Goal: Download file/media

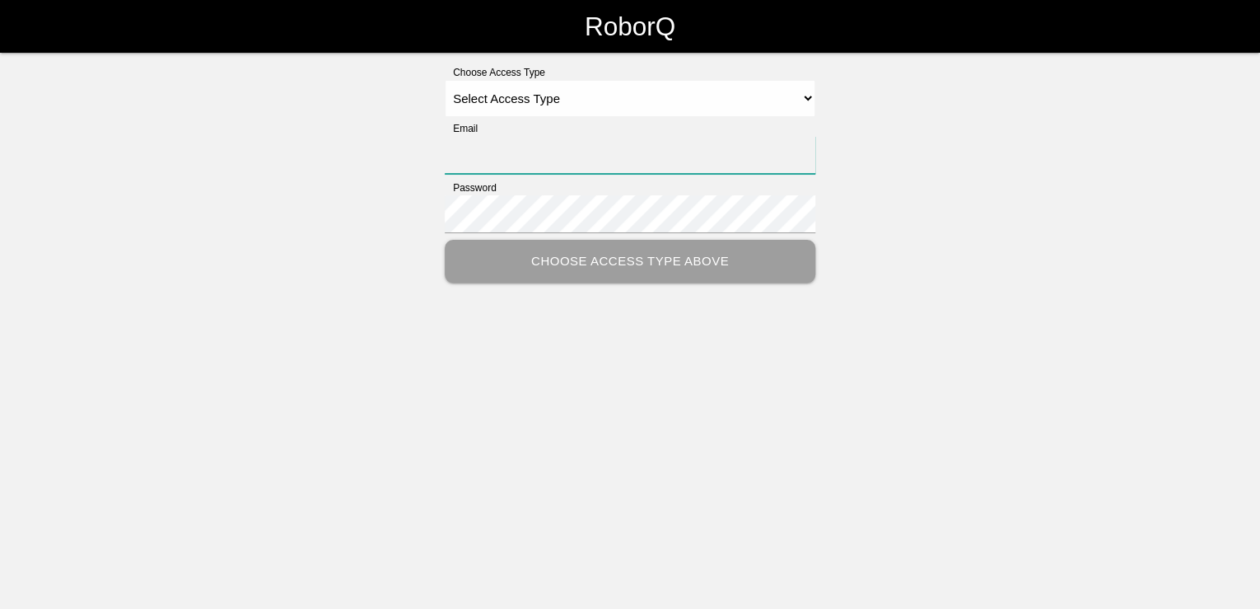
type input "[PERSON_NAME][EMAIL_ADDRESS][PERSON_NAME][DOMAIN_NAME]"
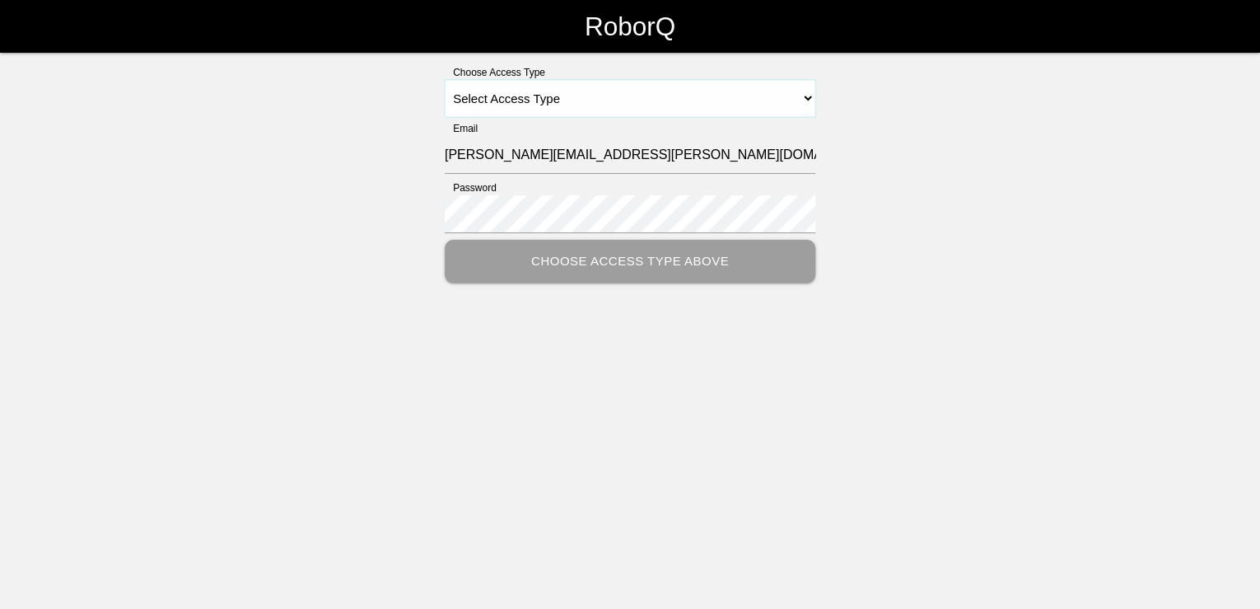
click at [806, 93] on select "Select Access Type Admin Customer Supervisor Worker" at bounding box center [630, 98] width 371 height 37
select select "Customer"
click at [445, 80] on select "Select Access Type Admin Customer Supervisor Worker" at bounding box center [630, 98] width 371 height 37
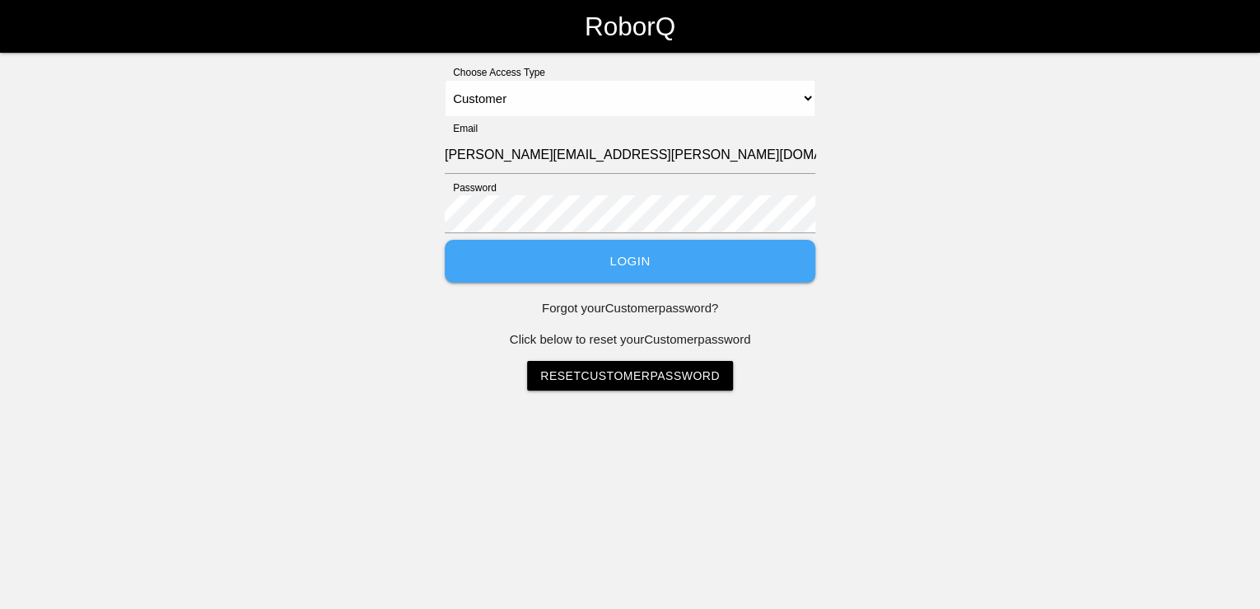
click at [616, 271] on button "Login" at bounding box center [630, 262] width 371 height 44
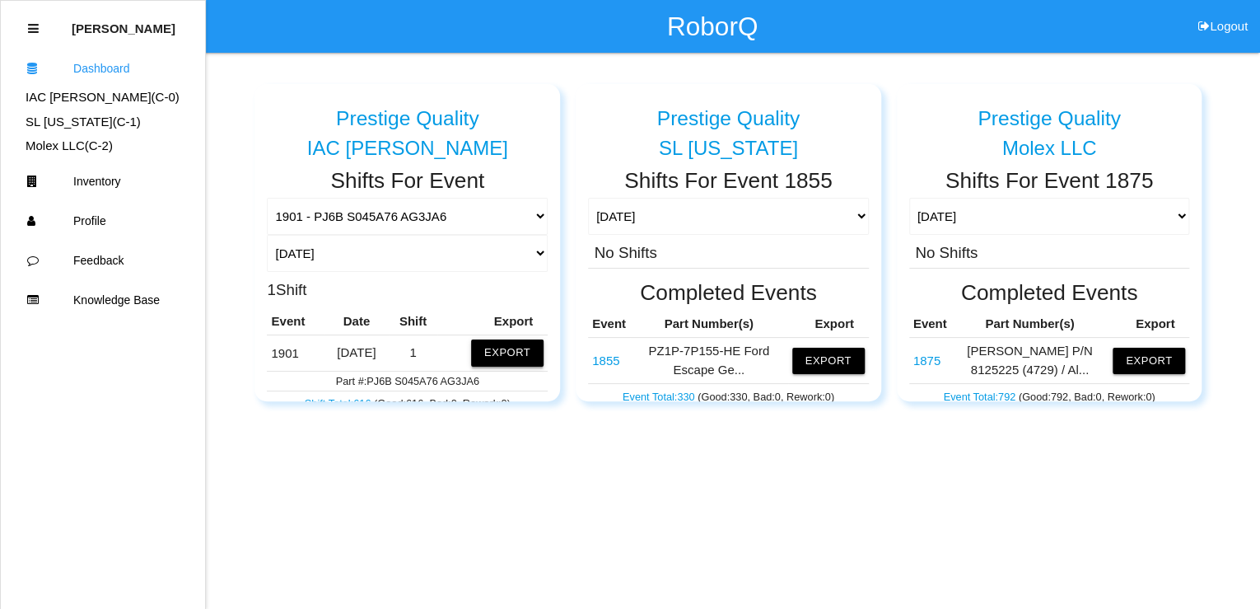
click at [500, 352] on button "Export" at bounding box center [507, 352] width 72 height 26
click at [480, 350] on button "Excel" at bounding box center [492, 349] width 30 height 14
click at [511, 352] on button "Export" at bounding box center [507, 352] width 72 height 26
click at [477, 350] on button "Excel" at bounding box center [492, 349] width 30 height 14
click at [1257, 107] on div "Prestige Quality IAC [PERSON_NAME] Shifts For Event 1901 - PJ6B S045A76 AG3JA6 …" at bounding box center [630, 227] width 1260 height 348
